Goal: Information Seeking & Learning: Learn about a topic

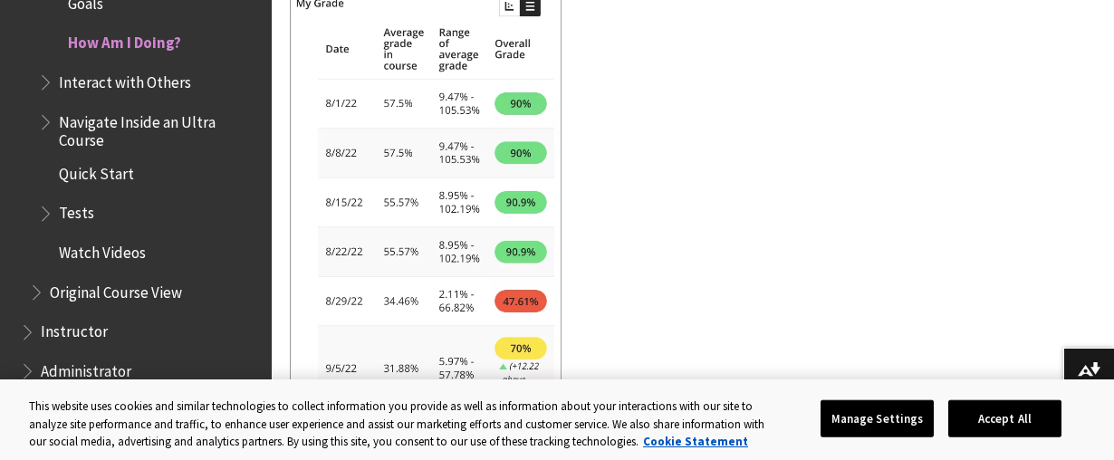
scroll to position [3711, 0]
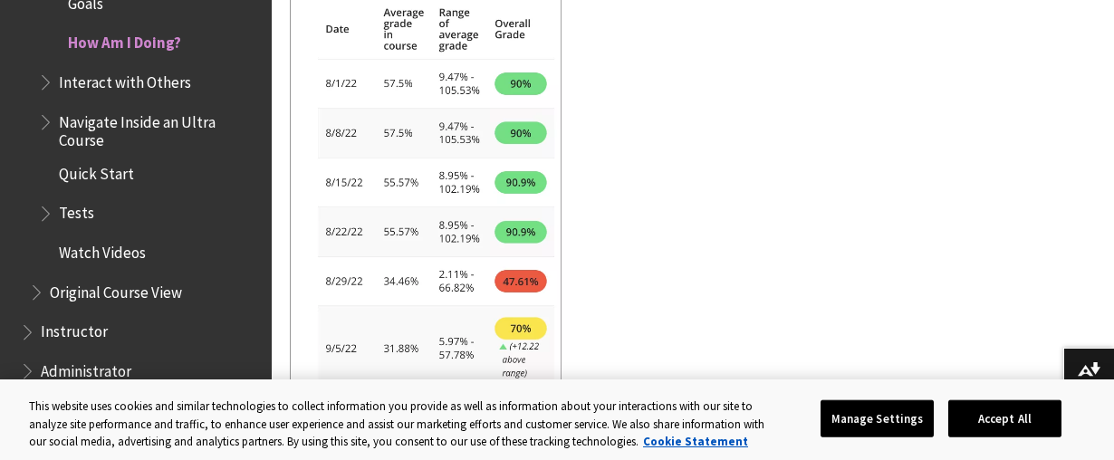
click at [74, 215] on span "Tests" at bounding box center [76, 210] width 35 height 24
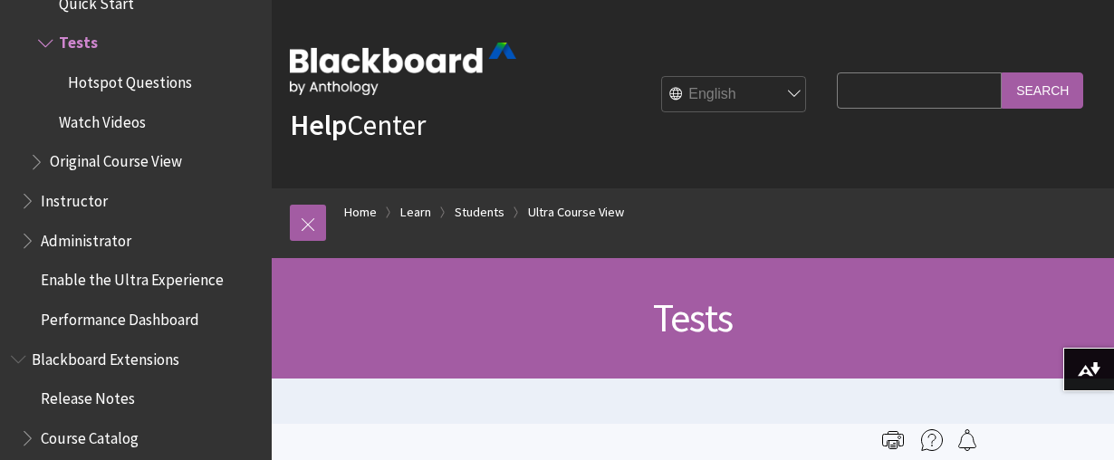
click at [74, 215] on span "Instructor" at bounding box center [140, 201] width 241 height 31
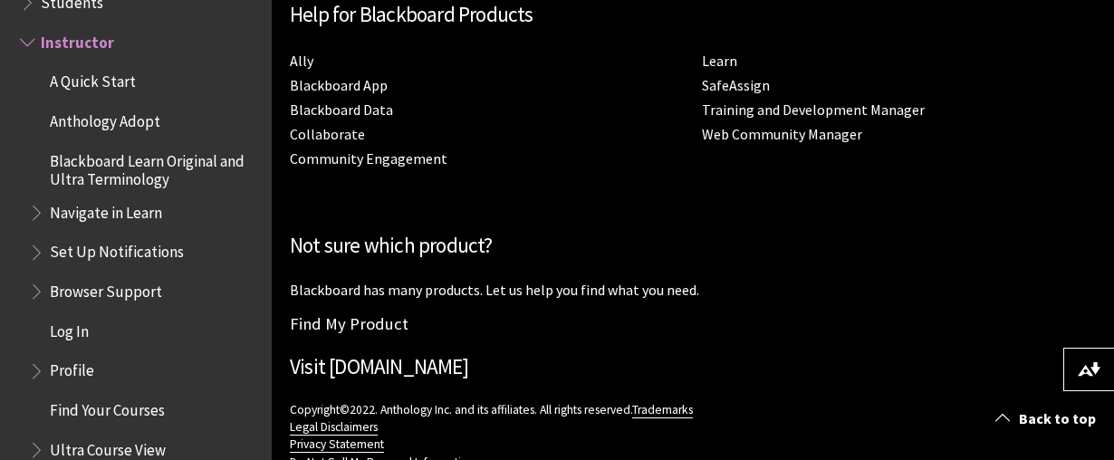
scroll to position [2976, 0]
